Goal: Task Accomplishment & Management: Use online tool/utility

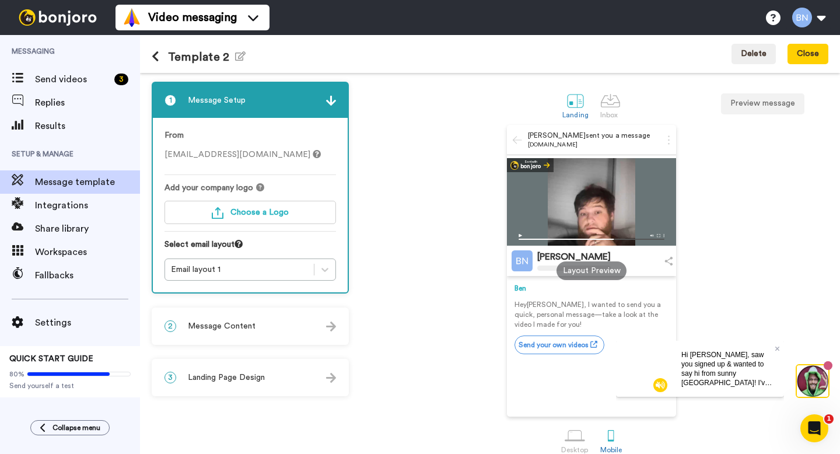
click at [245, 322] on span "Message Content" at bounding box center [222, 326] width 68 height 12
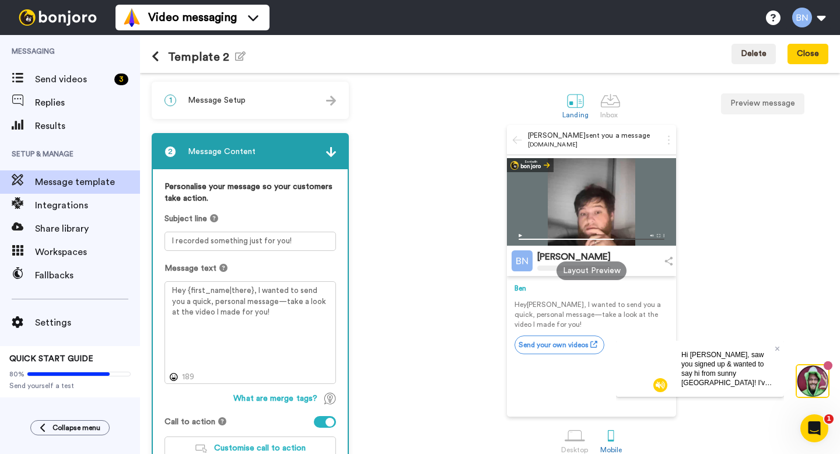
click at [159, 56] on button at bounding box center [160, 57] width 16 height 13
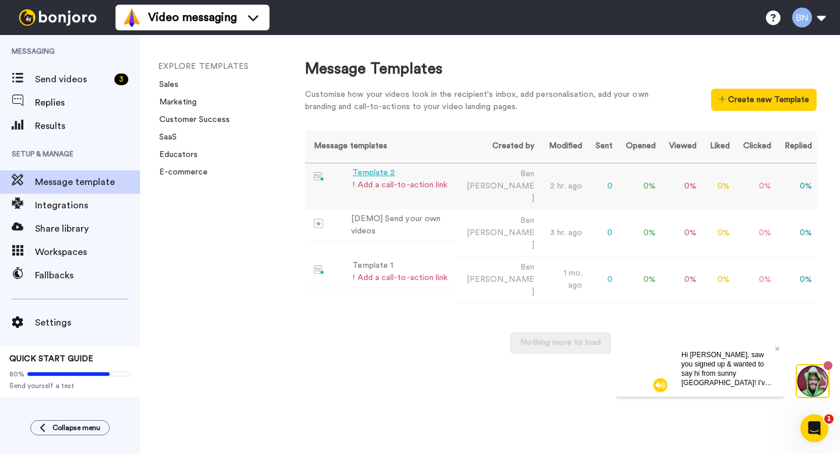
click at [420, 170] on div "Template 2" at bounding box center [400, 173] width 95 height 12
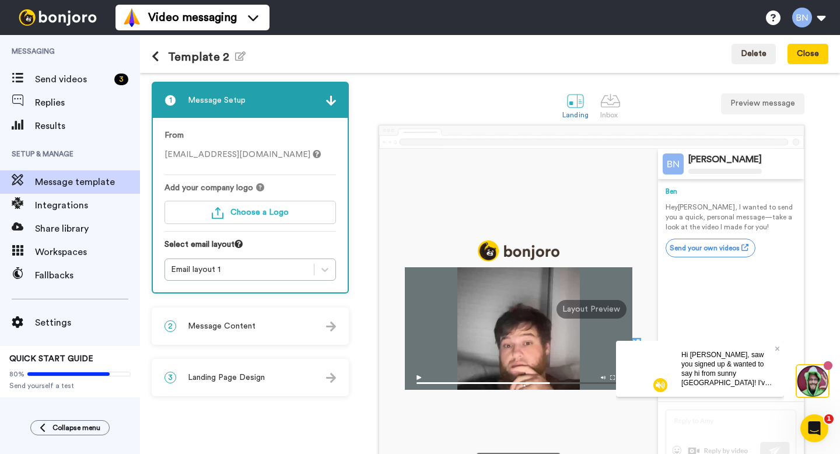
click at [260, 338] on div "2 Message Content" at bounding box center [250, 326] width 195 height 35
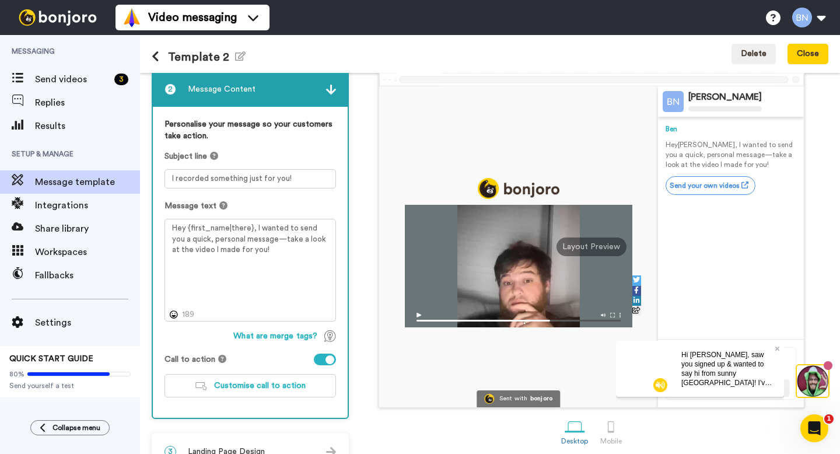
scroll to position [88, 0]
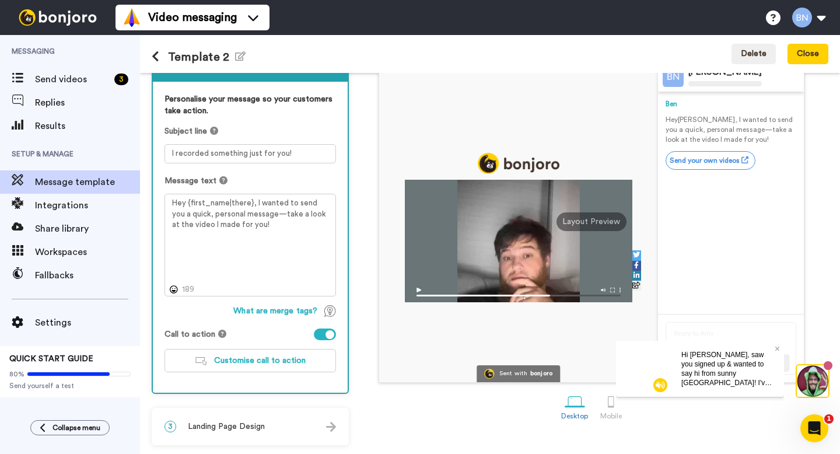
click at [297, 420] on div "3 Landing Page Design" at bounding box center [250, 426] width 195 height 35
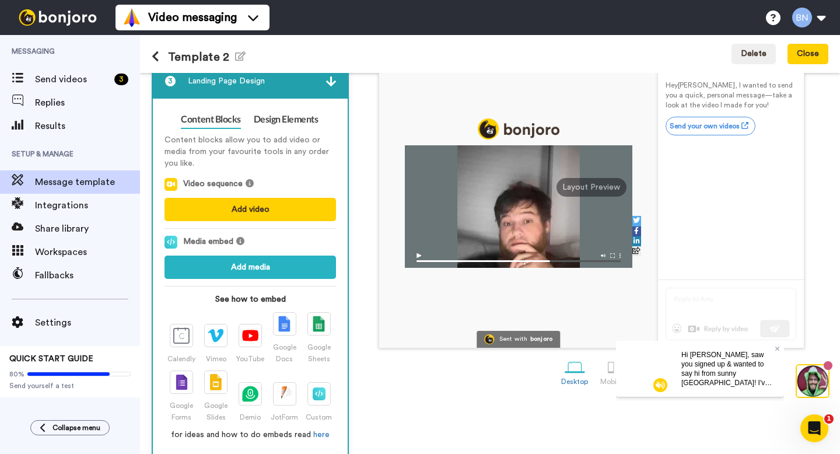
scroll to position [136, 0]
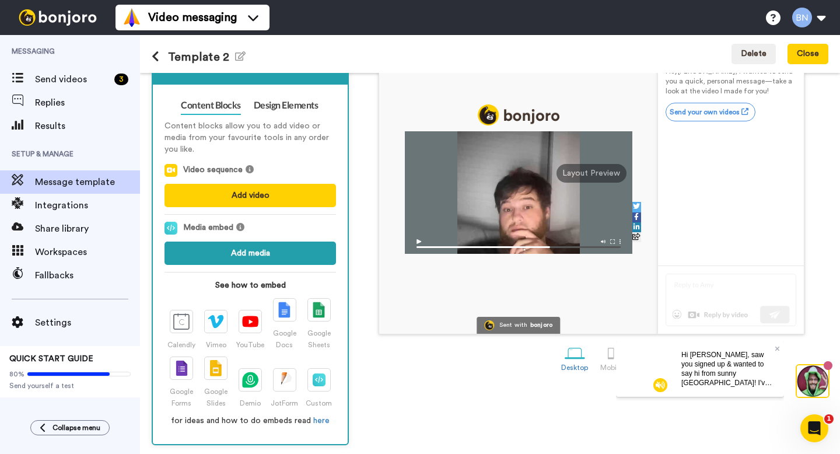
click at [270, 252] on button "Add media" at bounding box center [251, 253] width 172 height 23
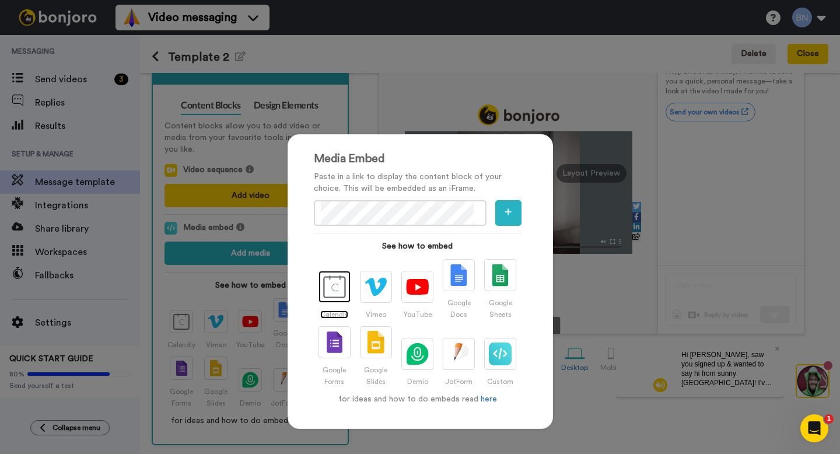
click at [331, 289] on img at bounding box center [334, 286] width 23 height 23
click at [505, 211] on icon "button" at bounding box center [508, 212] width 7 height 8
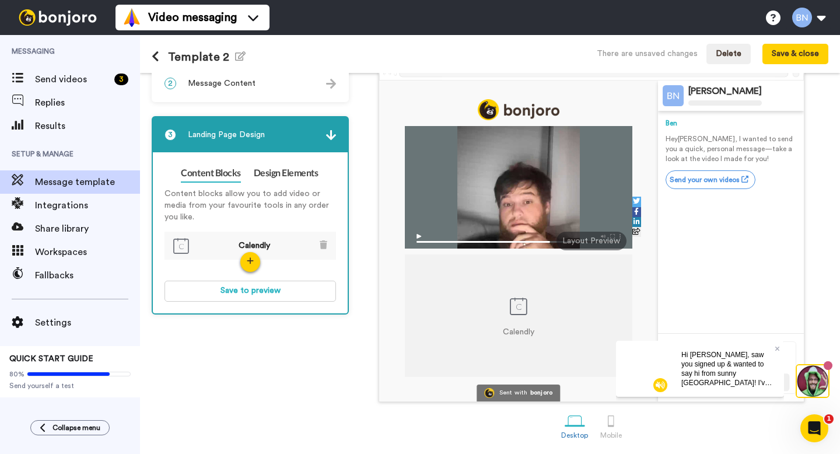
scroll to position [69, 0]
click at [294, 292] on button "Save to preview" at bounding box center [251, 291] width 172 height 21
click at [333, 138] on img at bounding box center [331, 135] width 10 height 10
click at [777, 348] on icon at bounding box center [777, 348] width 5 height 5
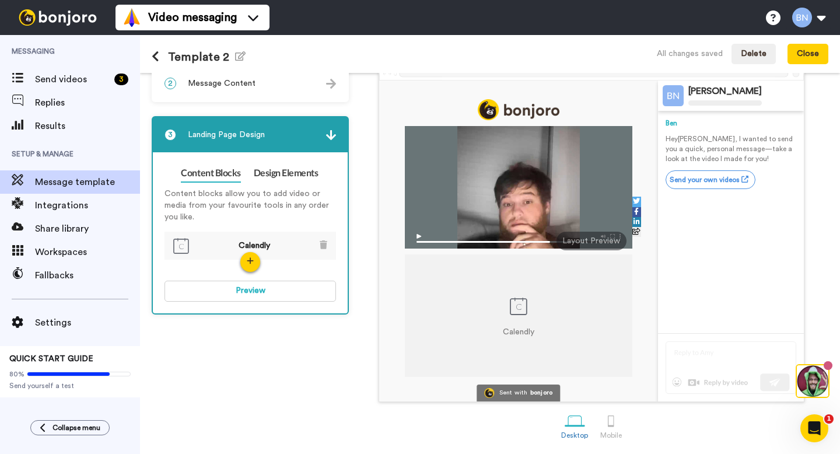
click at [268, 91] on div "2 Message Content" at bounding box center [250, 83] width 195 height 35
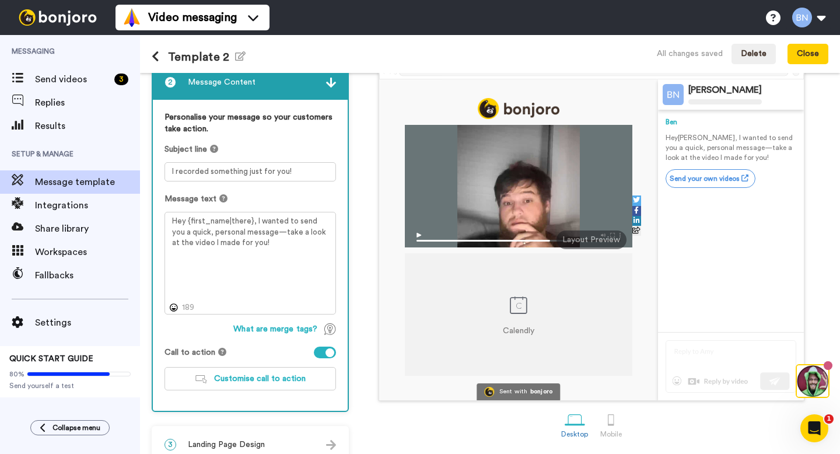
click at [327, 353] on div at bounding box center [330, 352] width 9 height 9
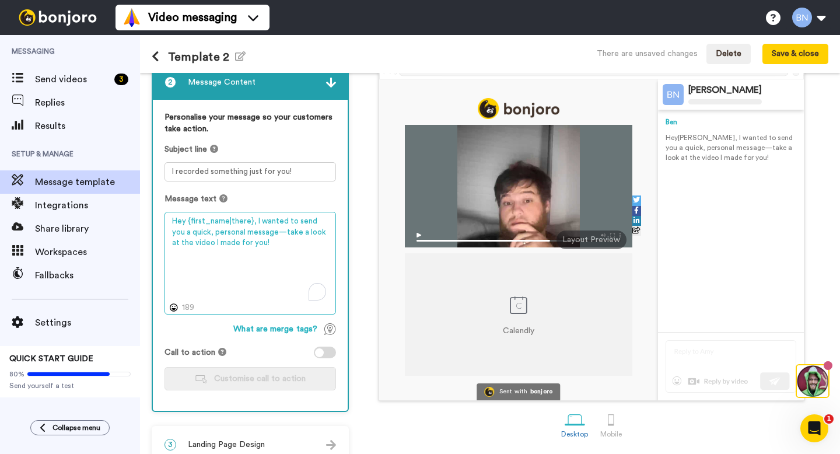
drag, startPoint x: 263, startPoint y: 247, endPoint x: 257, endPoint y: 233, distance: 15.2
click at [257, 233] on textarea "Hey {first_name|there}, I wanted to send you a quick, personal message—take a l…" at bounding box center [251, 263] width 172 height 103
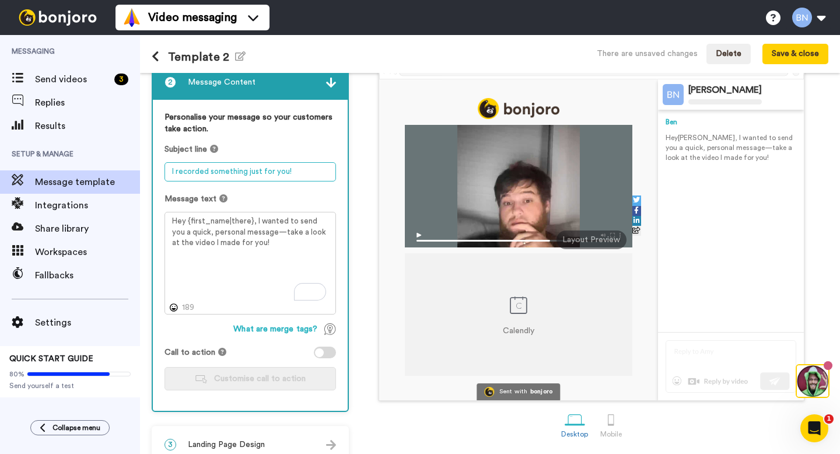
click at [258, 171] on textarea "I recorded something just for you!" at bounding box center [251, 171] width 172 height 19
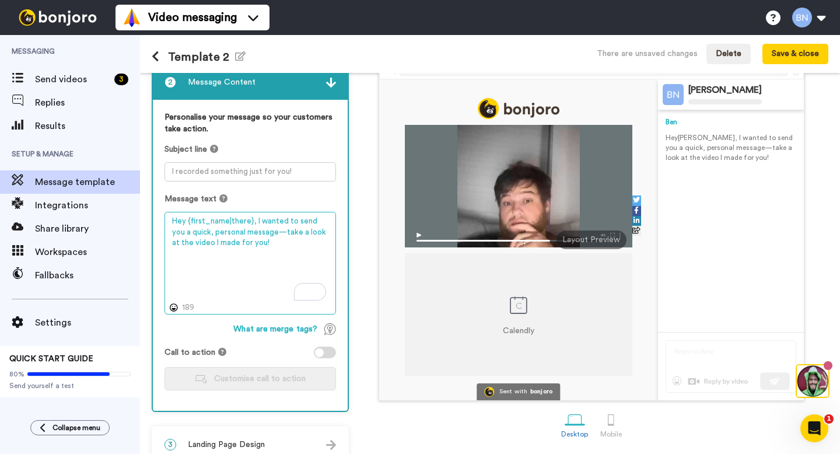
drag, startPoint x: 253, startPoint y: 248, endPoint x: 252, endPoint y: 223, distance: 25.2
click at [252, 223] on textarea "Hey {first_name|there}, I wanted to send you a quick, personal message—take a l…" at bounding box center [251, 263] width 172 height 103
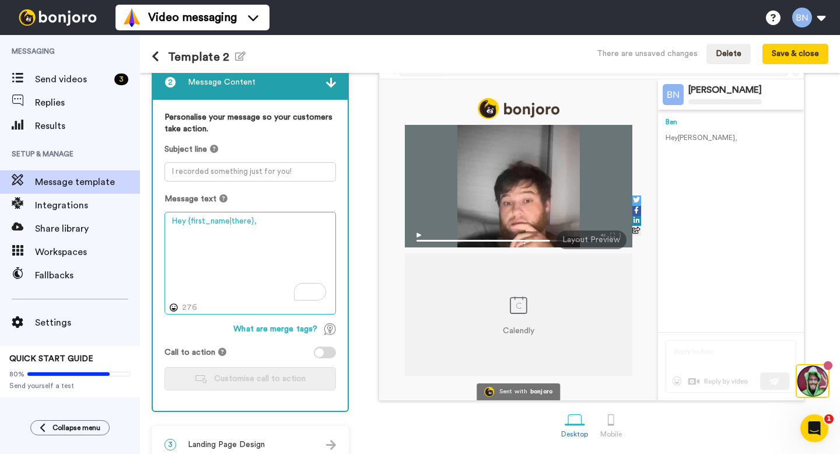
type textarea "Hey {first_name|there},"
